Goal: Transaction & Acquisition: Purchase product/service

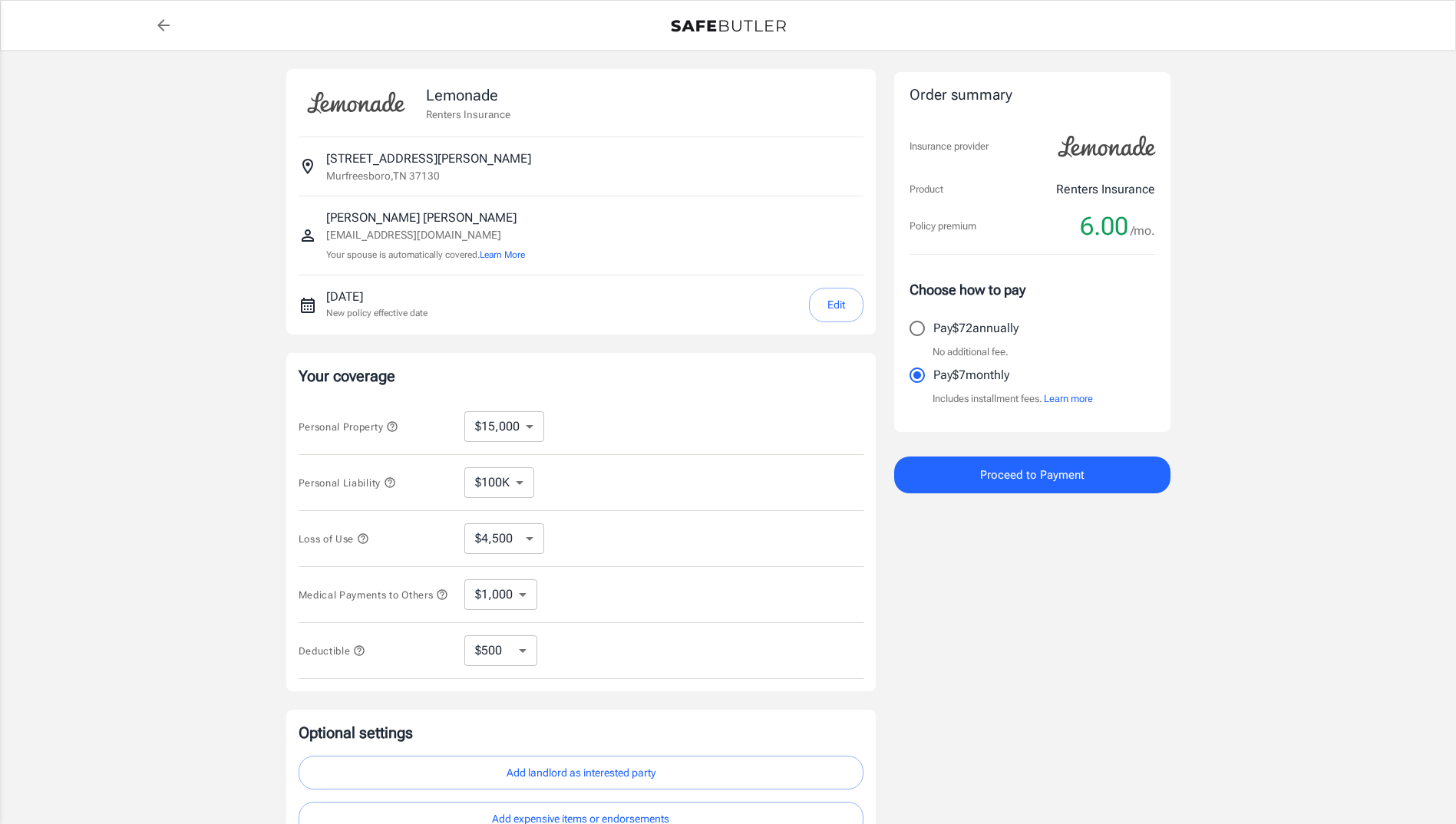
select select "15000"
click at [510, 544] on select "$4,500 $7,500 $13,500 $22,500 $34,500 $55,500 $85,500 $130K $200K" at bounding box center [504, 539] width 79 height 31
click at [500, 664] on select "$250 $500 $1,000 $2,500" at bounding box center [500, 650] width 73 height 31
select select "250"
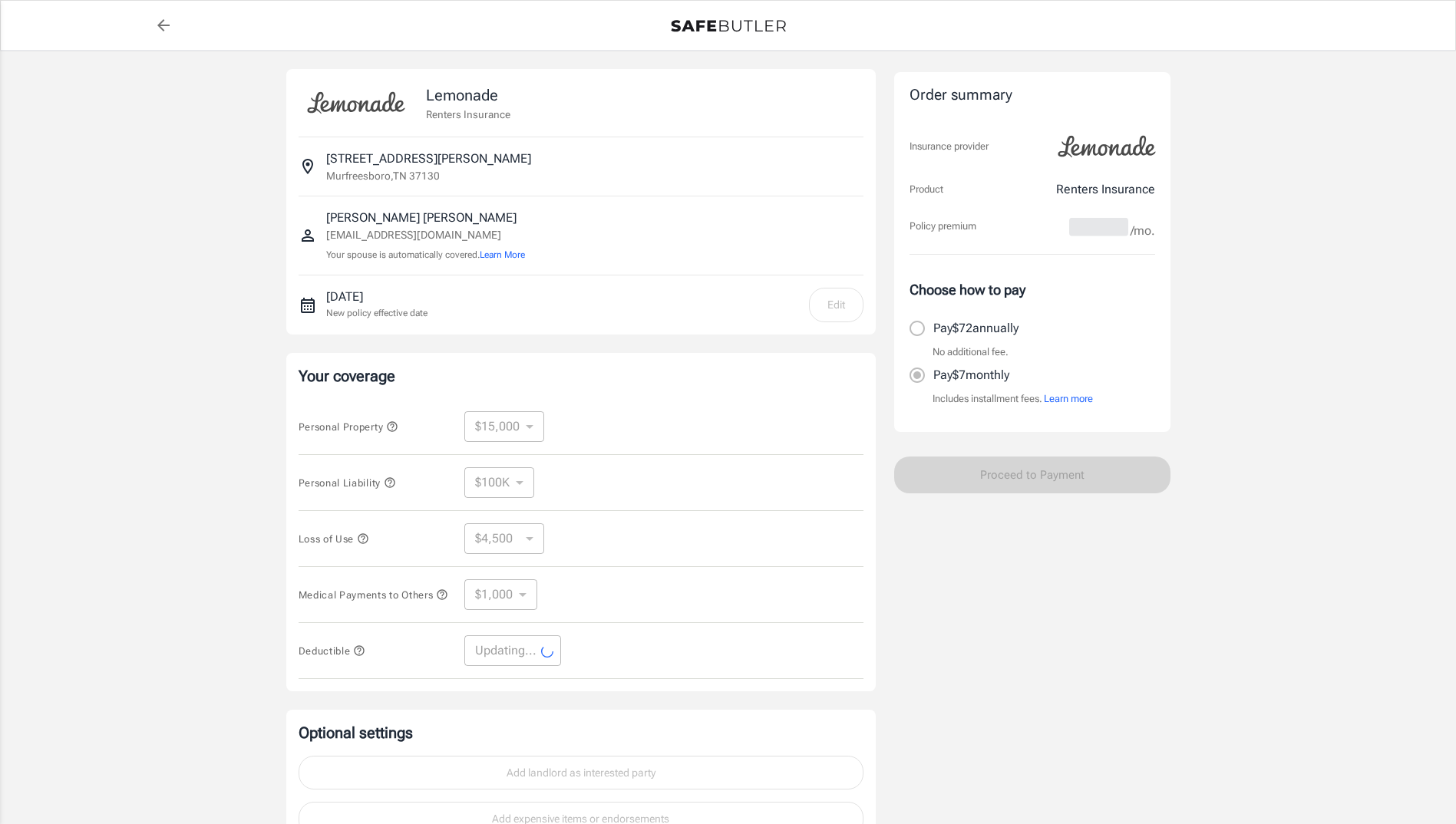
select select "250"
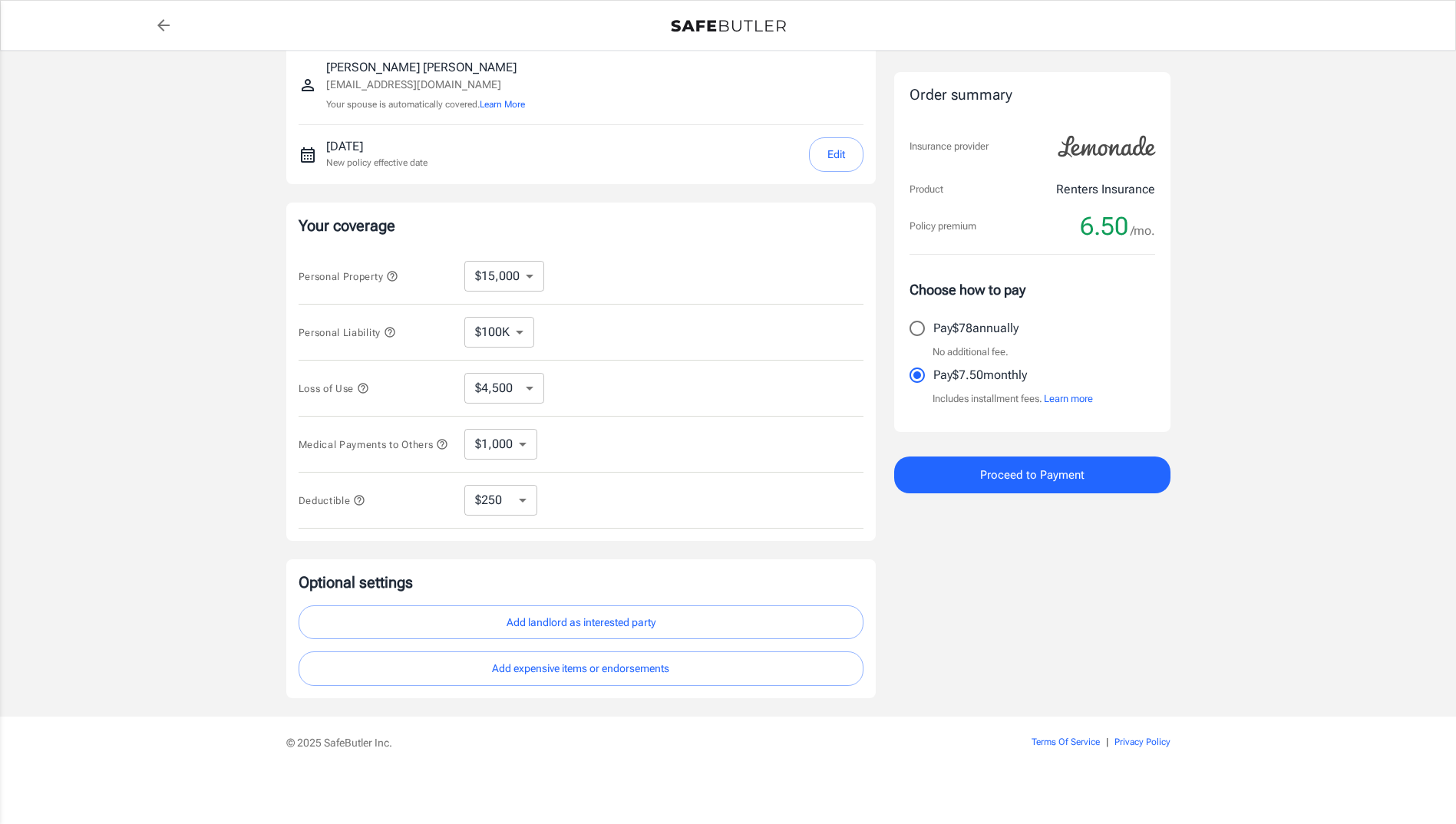
scroll to position [156, 0]
click at [516, 274] on select "$10,000 $15,000 $20,000 $25,000 $30,000 $40,000 $50,000 $100K $150K $200K $250K" at bounding box center [504, 276] width 79 height 31
select select "100000"
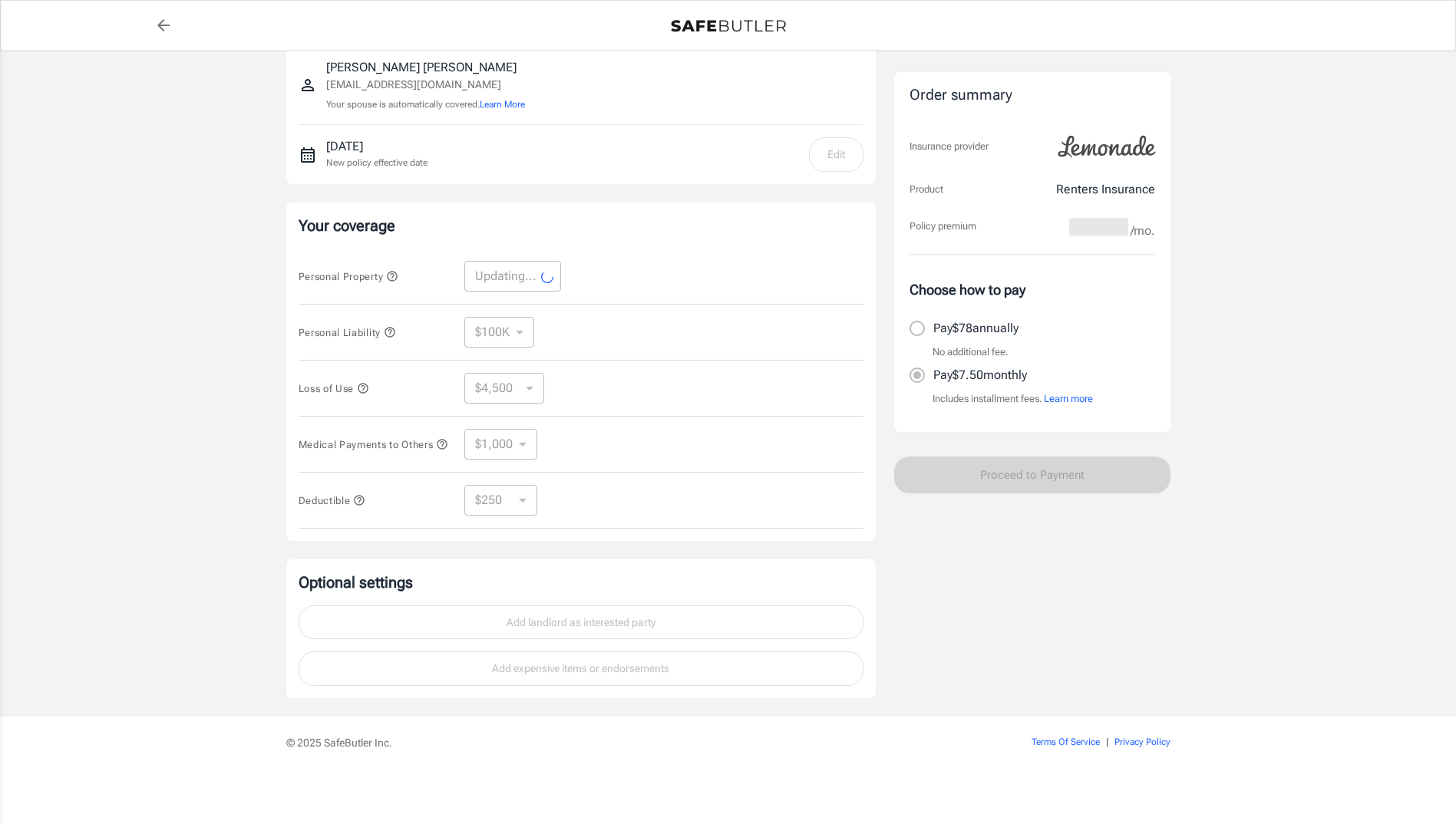
select select "100000"
select select "30000"
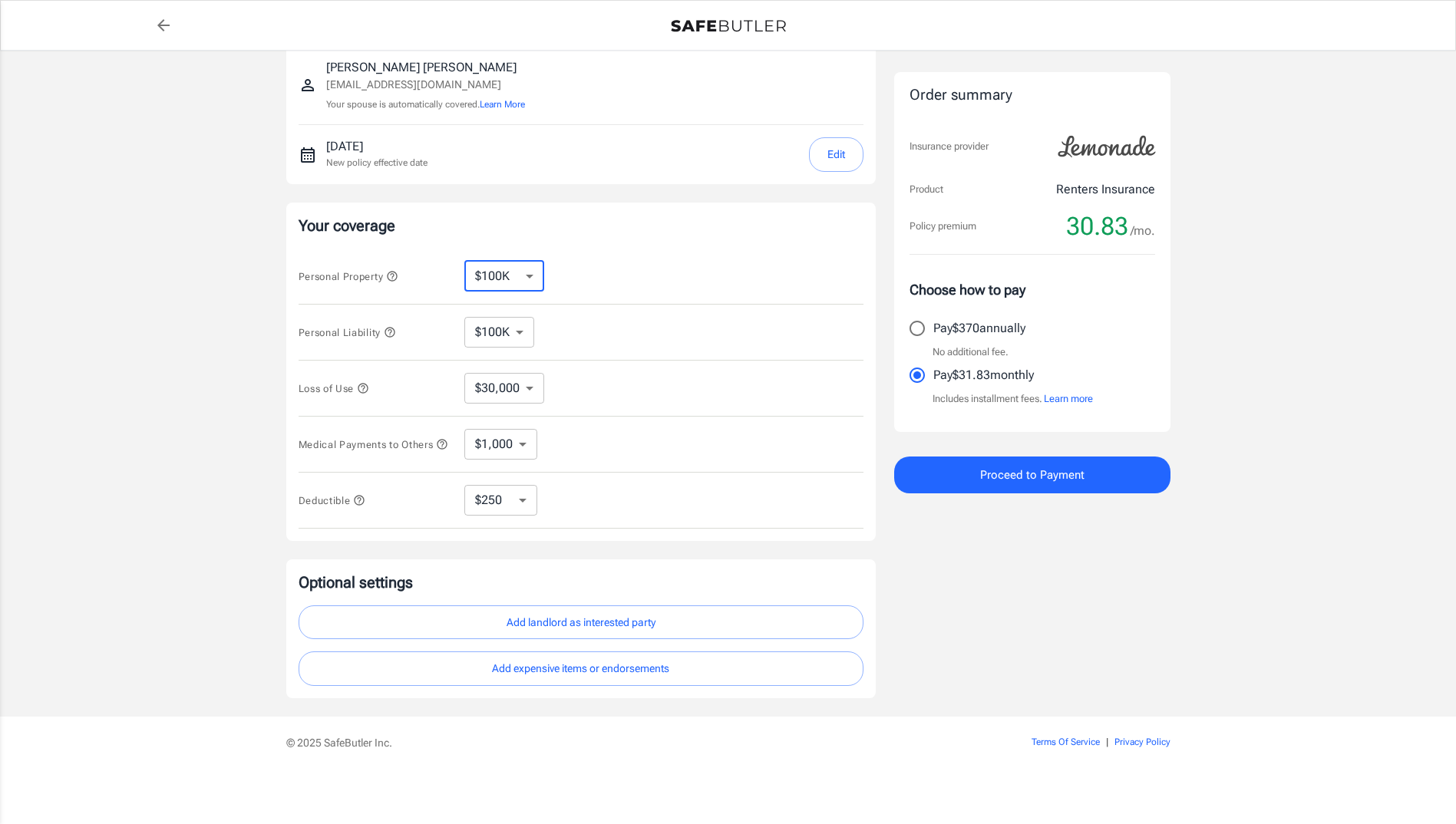
click at [499, 273] on select "$10,000 $15,000 $20,000 $25,000 $30,000 $40,000 $50,000 $100K $150K $200K $250K" at bounding box center [504, 276] width 79 height 31
select select "25000"
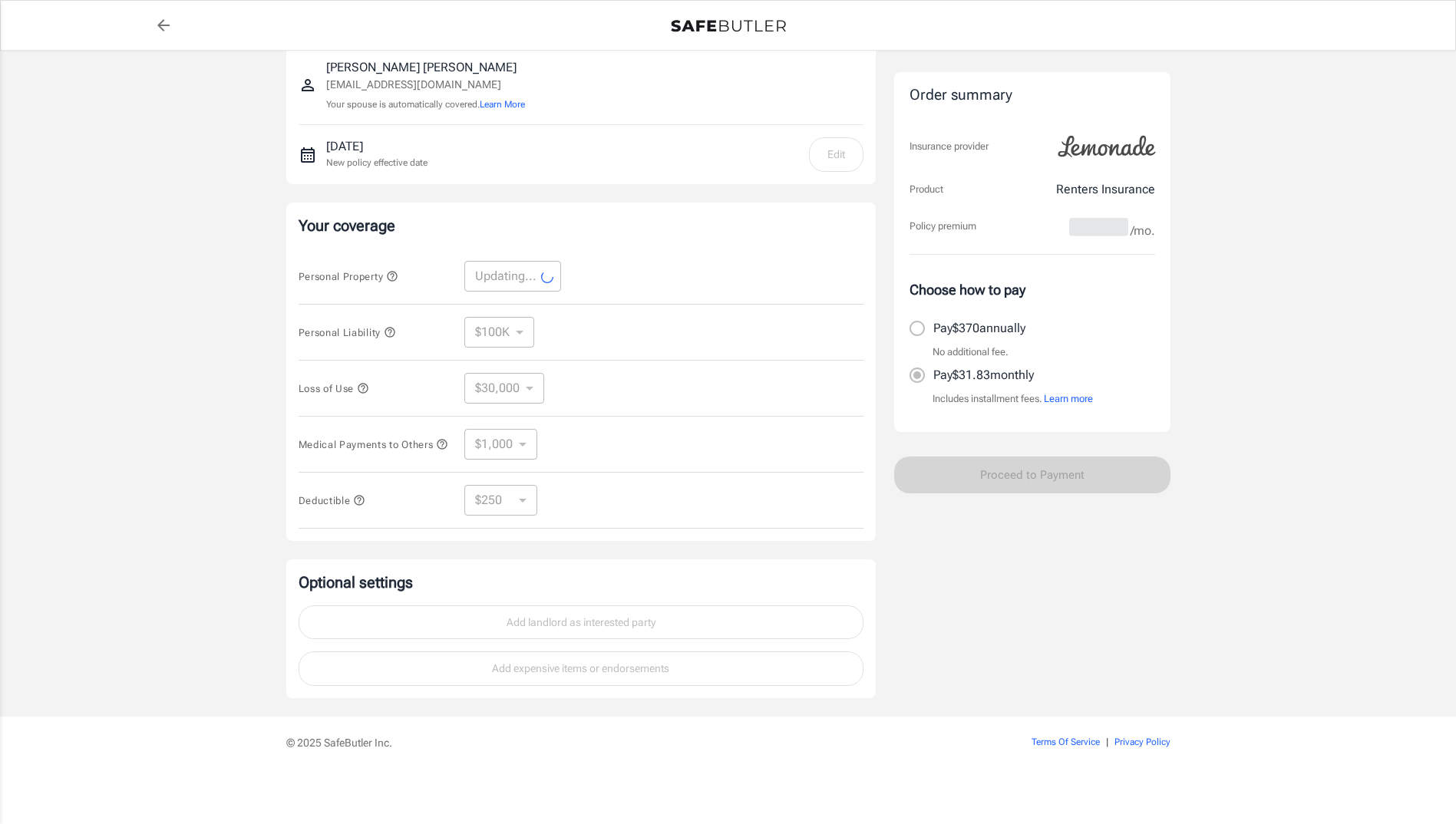
select select "25000"
select select "7500"
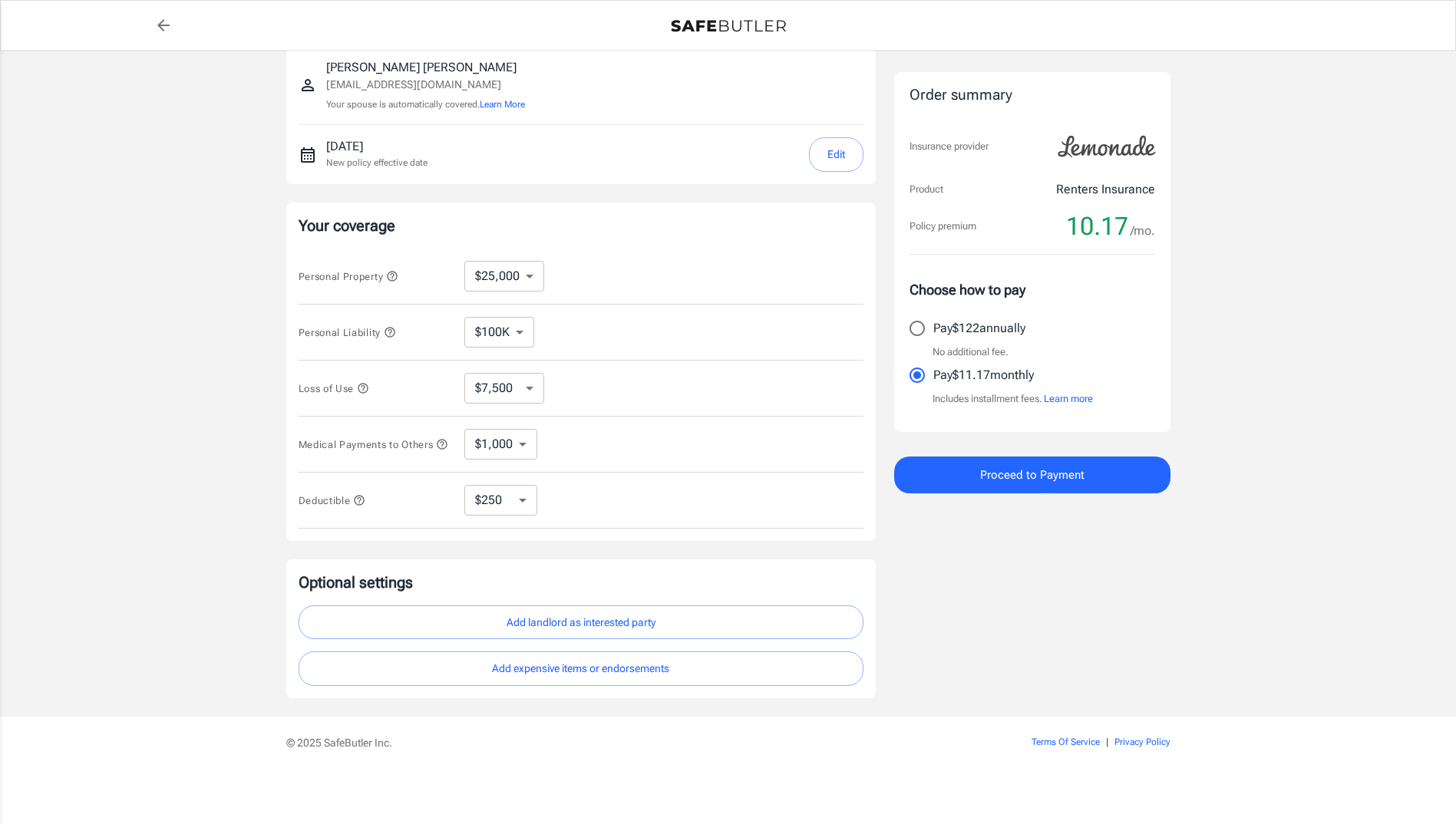
click at [504, 275] on select "$10,000 $15,000 $20,000 $25,000 $30,000 $40,000 $50,000 $100K $150K $200K $250K" at bounding box center [504, 276] width 79 height 31
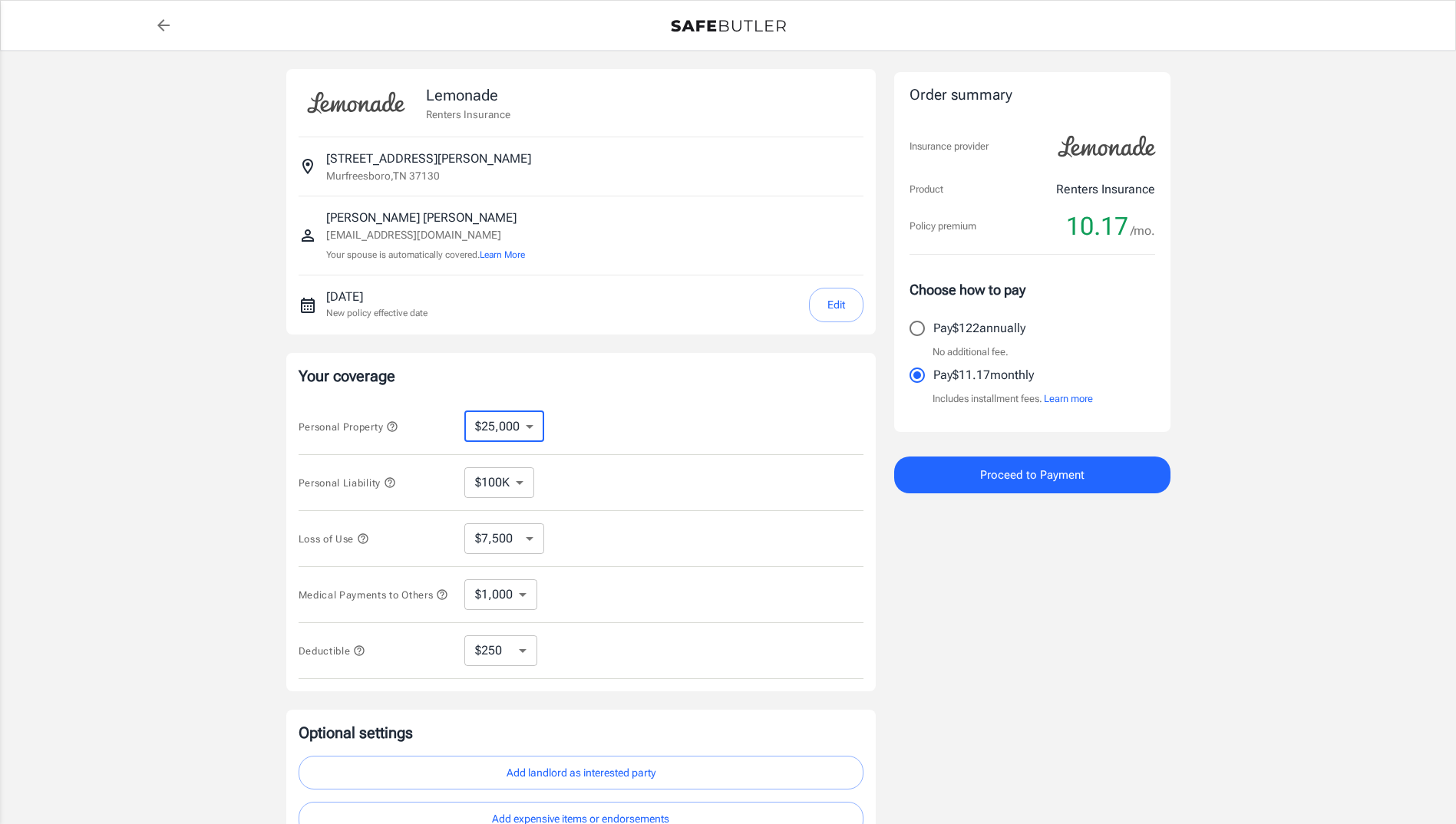
click at [1065, 470] on span "Proceed to Payment" at bounding box center [1032, 474] width 105 height 20
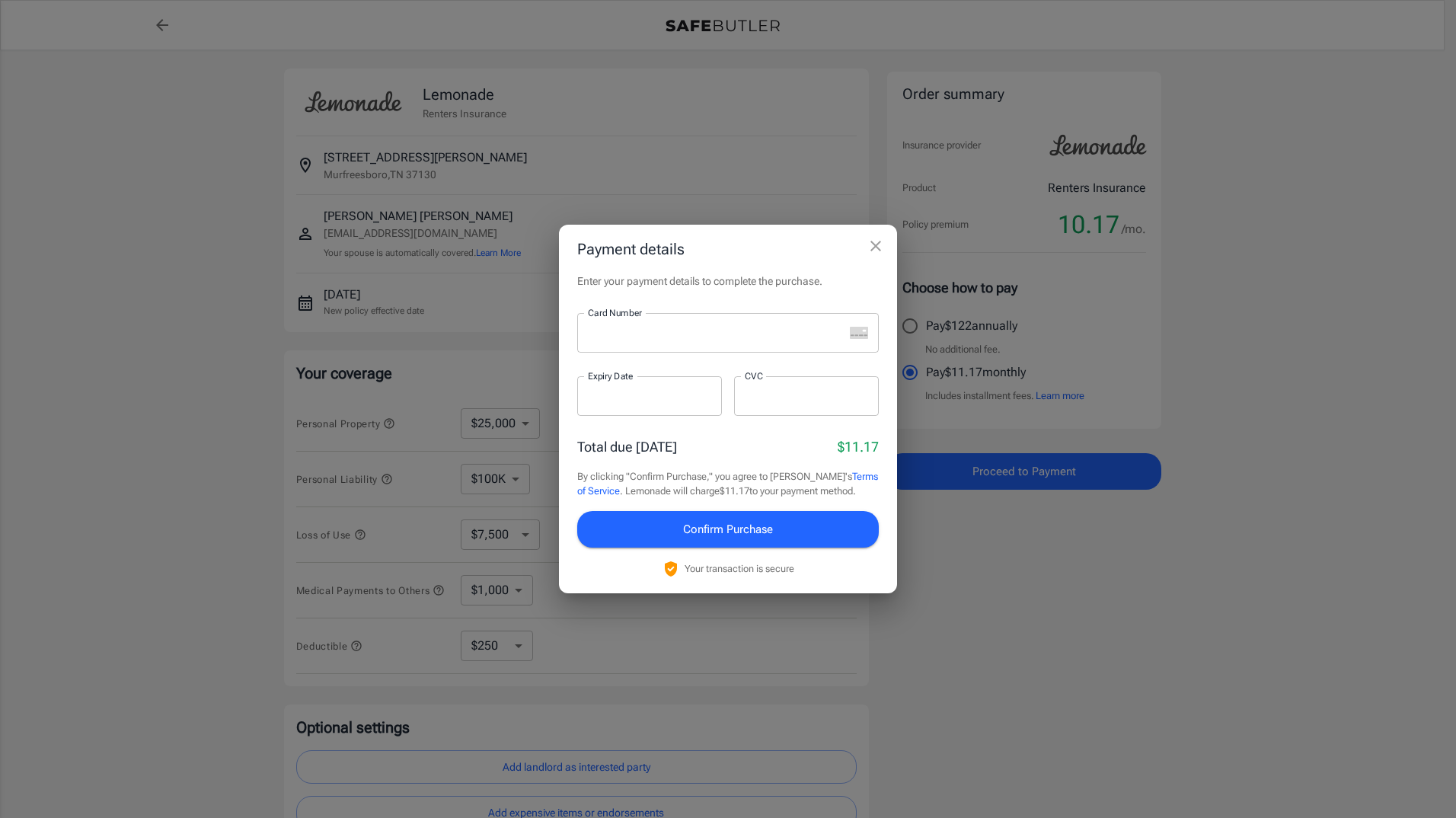
click at [707, 344] on div at bounding box center [710, 333] width 267 height 39
click at [693, 530] on span "Confirm Purchase" at bounding box center [728, 529] width 90 height 20
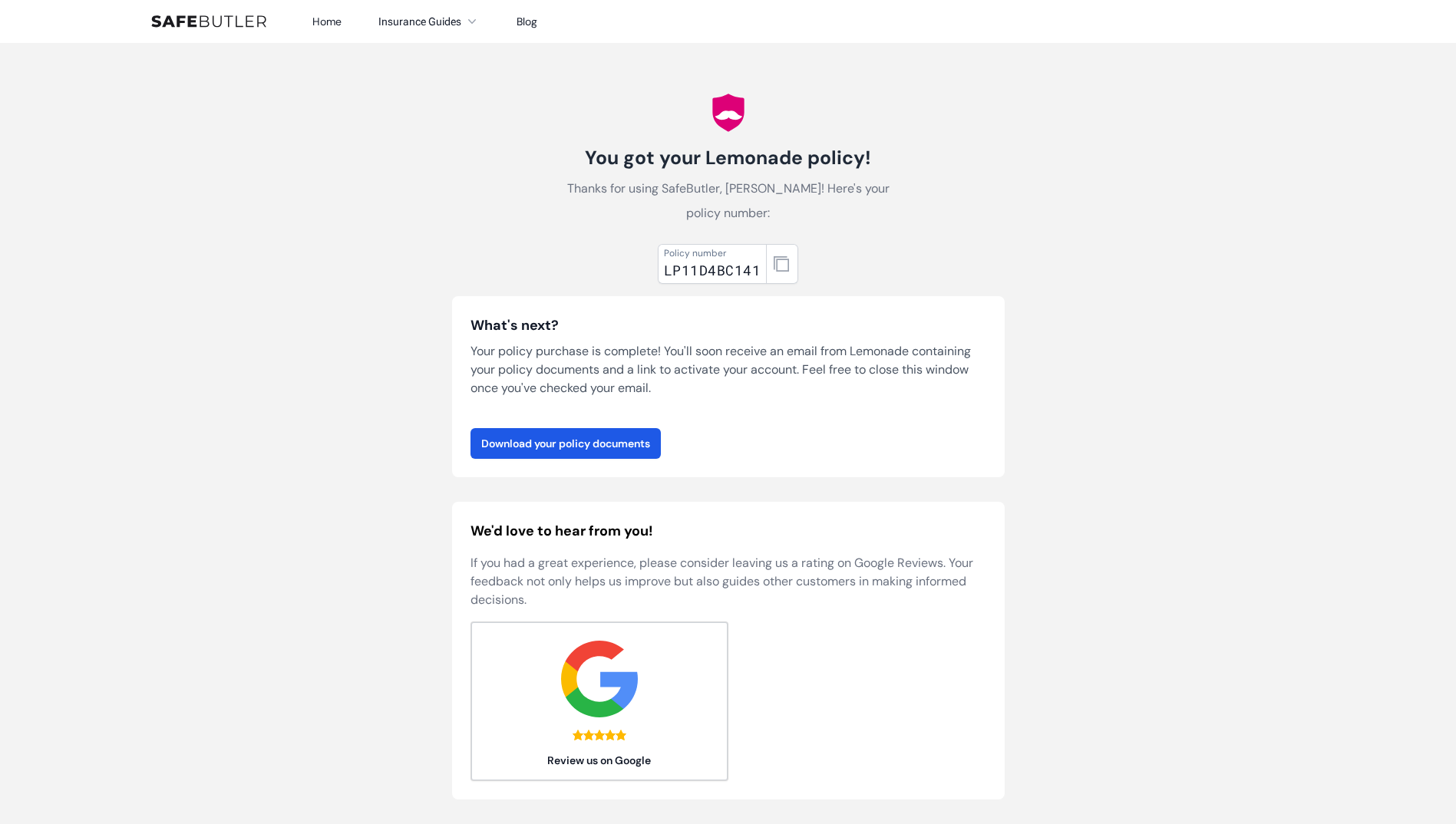
click at [1072, 339] on body "Home Insurance Guides Renters Insurance Blog" at bounding box center [728, 610] width 1456 height 1220
click at [781, 257] on icon "button" at bounding box center [781, 264] width 16 height 16
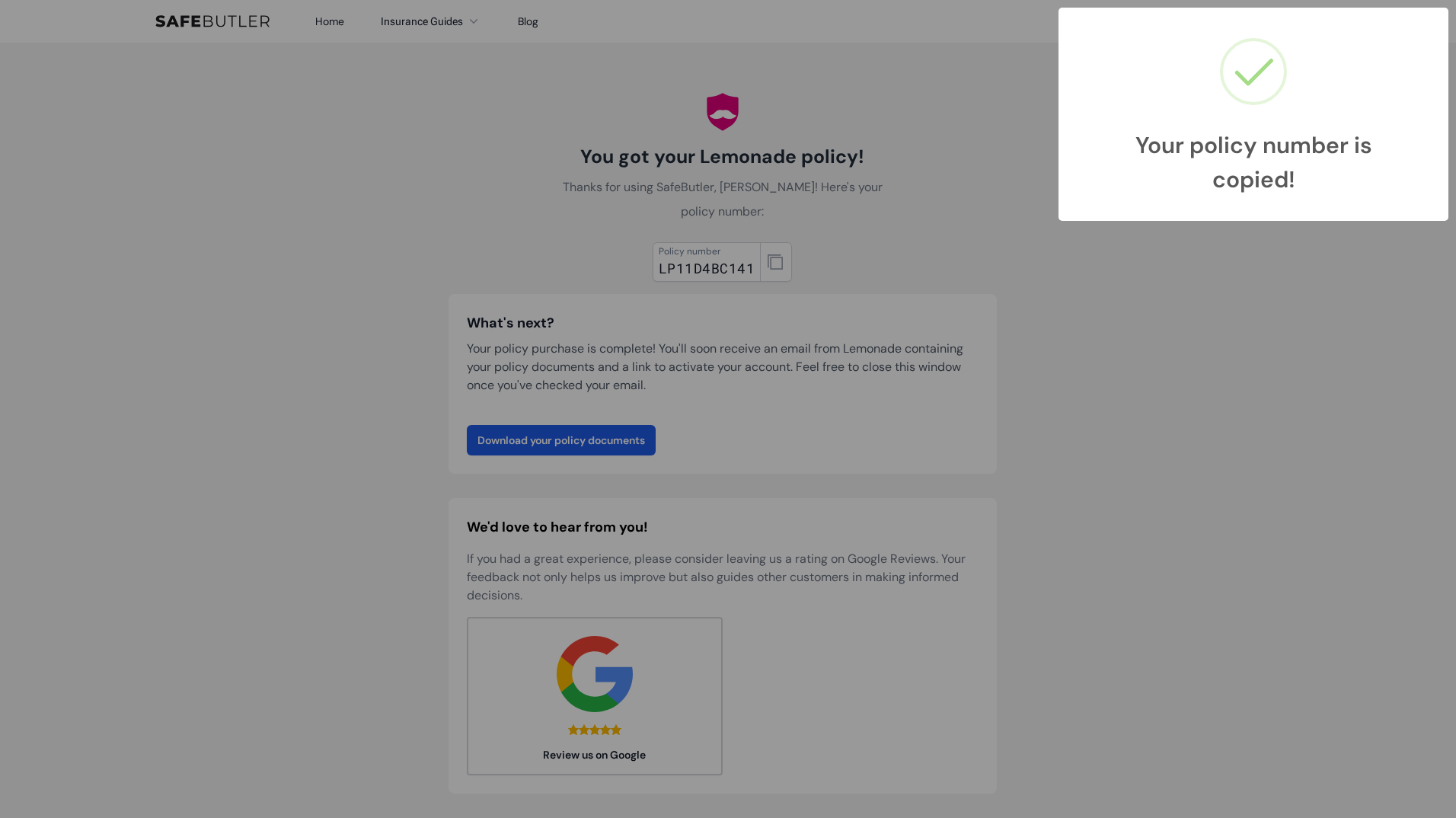
click at [1399, 105] on div "Your policy number is copied! ×" at bounding box center [1253, 114] width 359 height 183
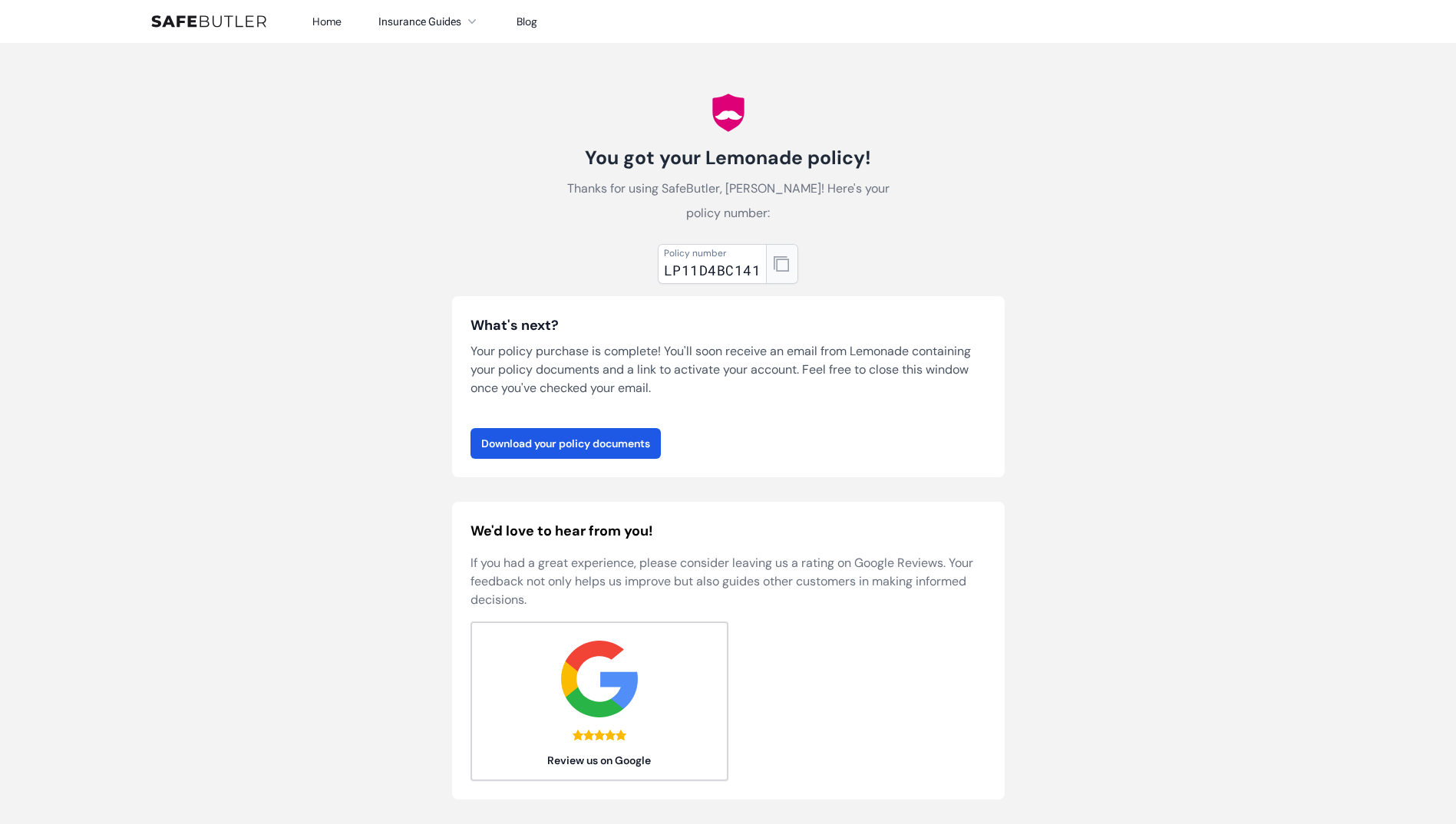
click at [782, 257] on icon "button" at bounding box center [781, 264] width 16 height 16
click at [586, 428] on link "Download your policy documents" at bounding box center [565, 444] width 190 height 31
